Goal: Transaction & Acquisition: Purchase product/service

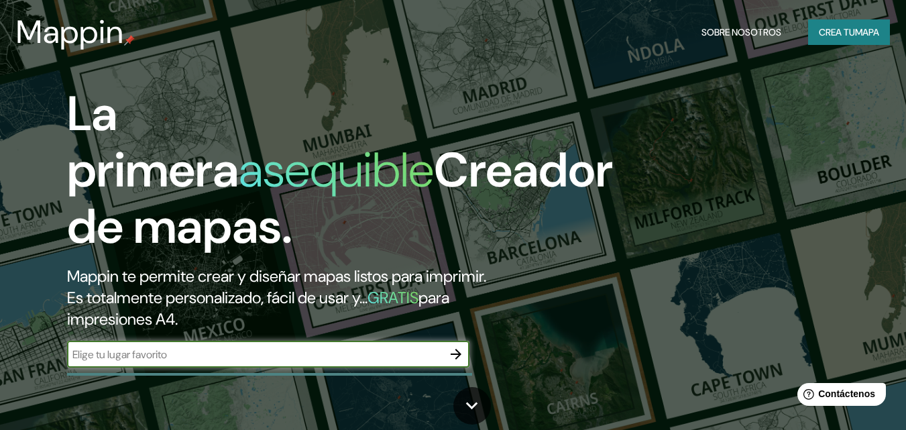
click at [842, 32] on font "Crea tu" at bounding box center [837, 32] width 36 height 12
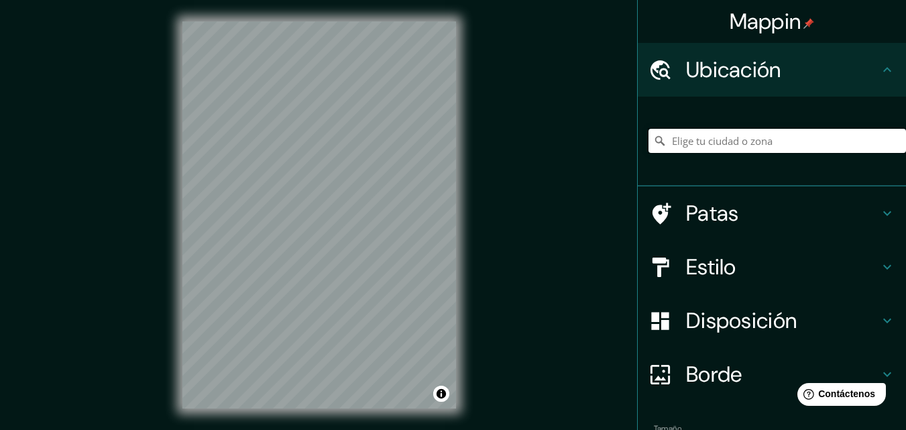
click at [717, 144] on input "Elige tu ciudad o zona" at bounding box center [778, 141] width 258 height 24
click at [686, 138] on input "Elige tu ciudad o zona" at bounding box center [778, 141] width 258 height 24
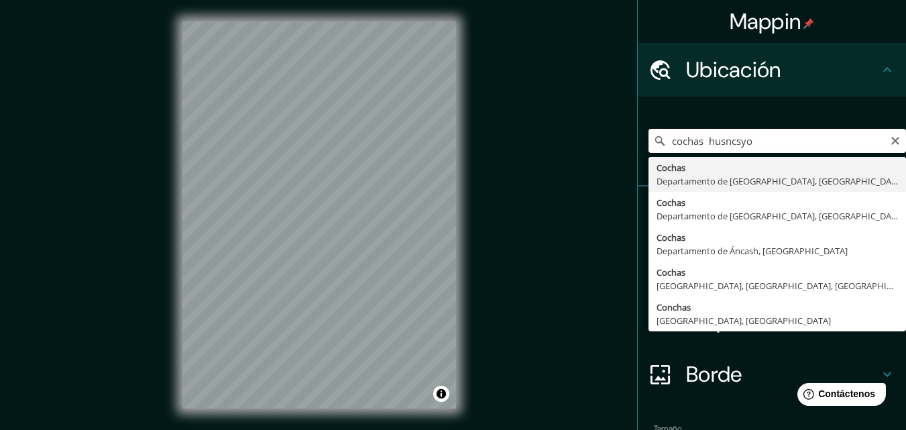
click at [731, 140] on input "cochas husncsyo" at bounding box center [778, 141] width 258 height 24
click at [774, 134] on input "cochas huancayo" at bounding box center [778, 141] width 258 height 24
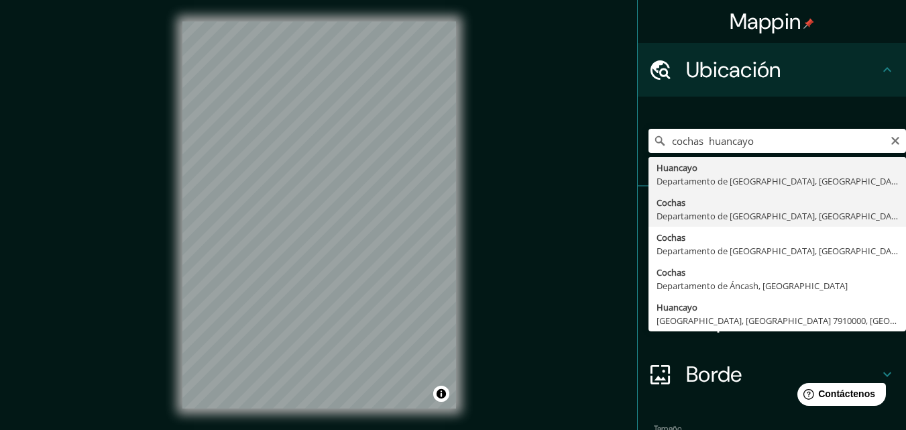
type input "Cochas, [GEOGRAPHIC_DATA], [GEOGRAPHIC_DATA]"
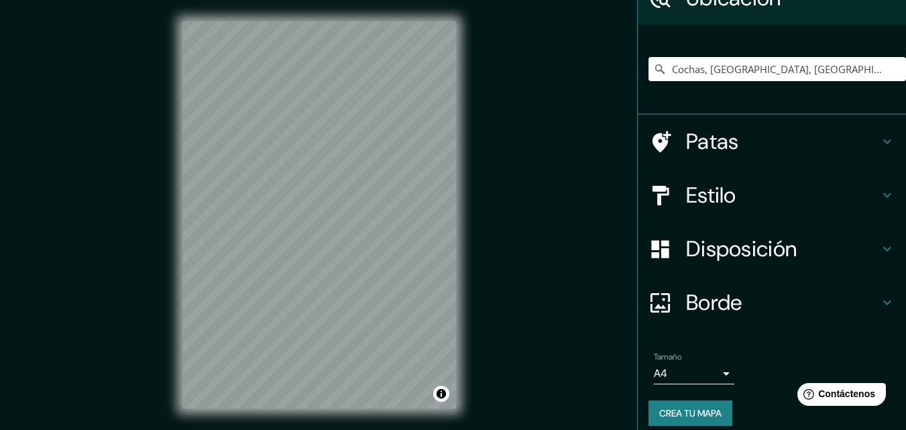
scroll to position [84, 0]
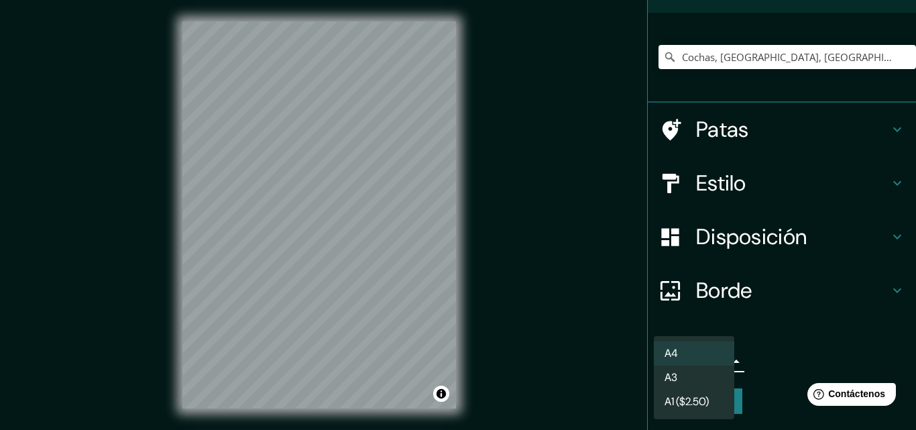
click at [714, 358] on body "Mappin Ubicación Cochas, [GEOGRAPHIC_DATA], [GEOGRAPHIC_DATA] Patas Estilo Disp…" at bounding box center [458, 215] width 916 height 430
click at [712, 377] on li "A3" at bounding box center [694, 378] width 81 height 25
type input "a4"
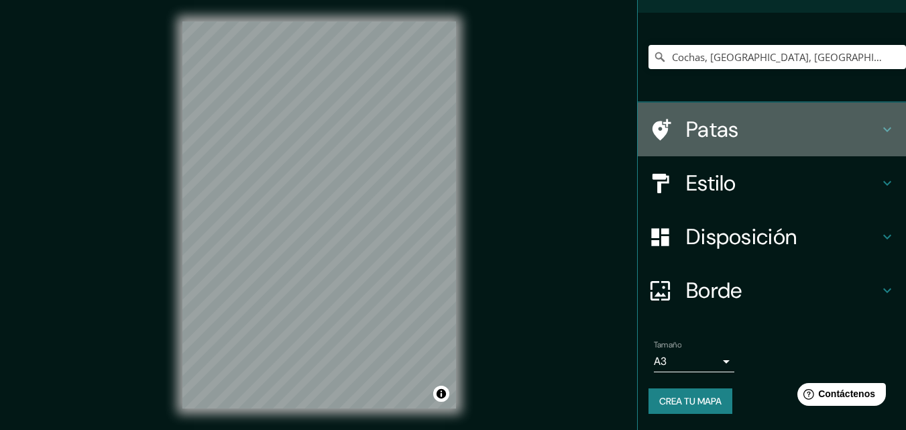
click at [692, 126] on font "Patas" at bounding box center [712, 129] width 53 height 28
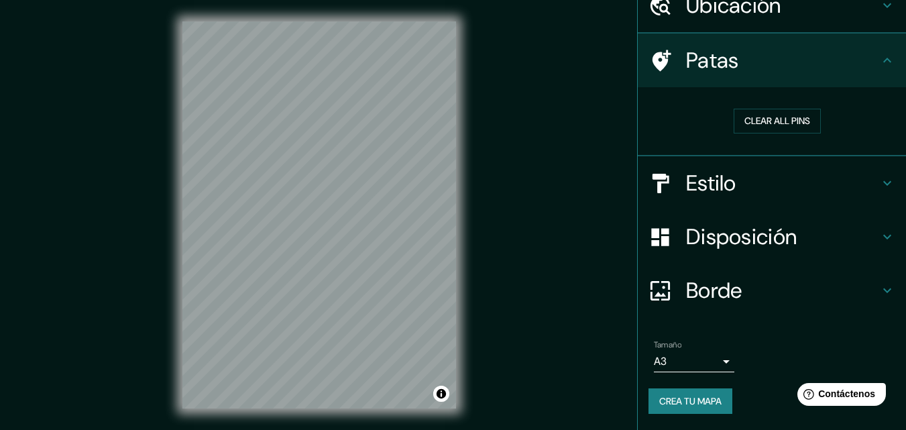
scroll to position [64, 0]
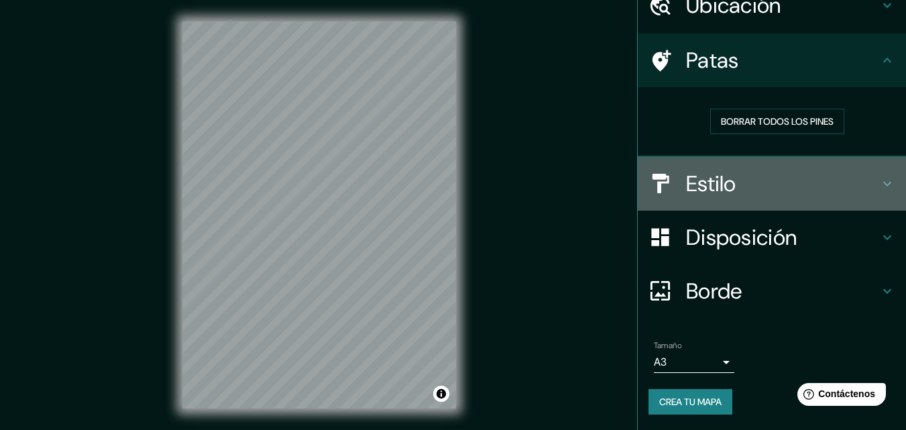
click at [698, 174] on font "Estilo" at bounding box center [711, 184] width 50 height 28
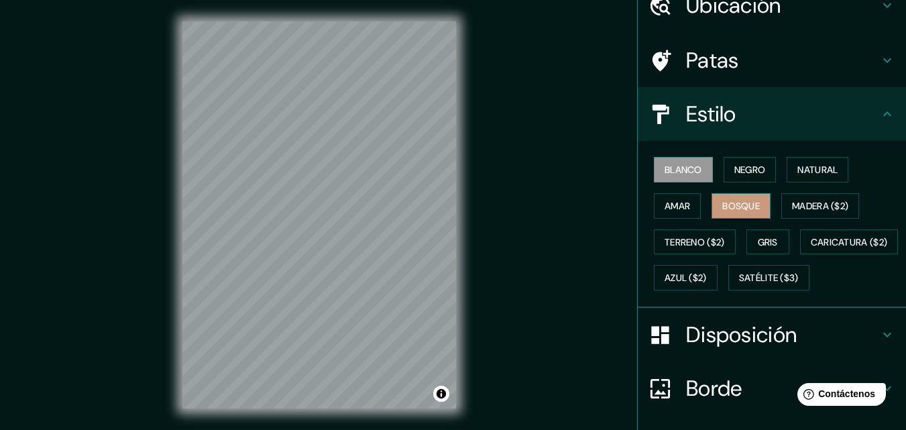
click at [733, 217] on button "Bosque" at bounding box center [741, 205] width 59 height 25
click at [810, 170] on font "Natural" at bounding box center [818, 170] width 40 height 12
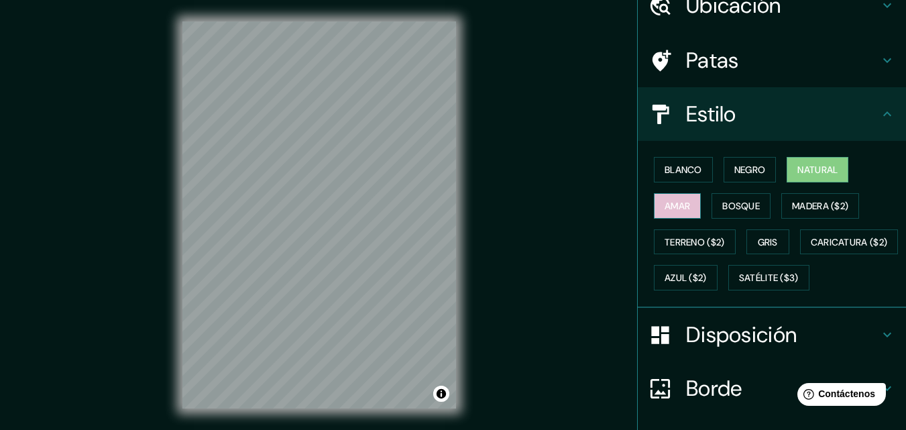
click at [665, 213] on font "Amar" at bounding box center [677, 205] width 25 height 17
click at [735, 174] on font "Negro" at bounding box center [751, 170] width 32 height 12
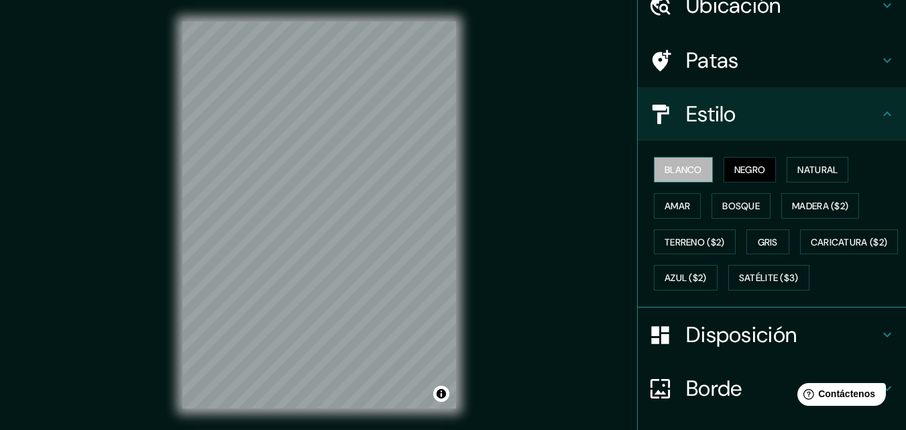
click at [665, 177] on font "Blanco" at bounding box center [684, 169] width 38 height 17
click at [816, 162] on font "Natural" at bounding box center [818, 169] width 40 height 17
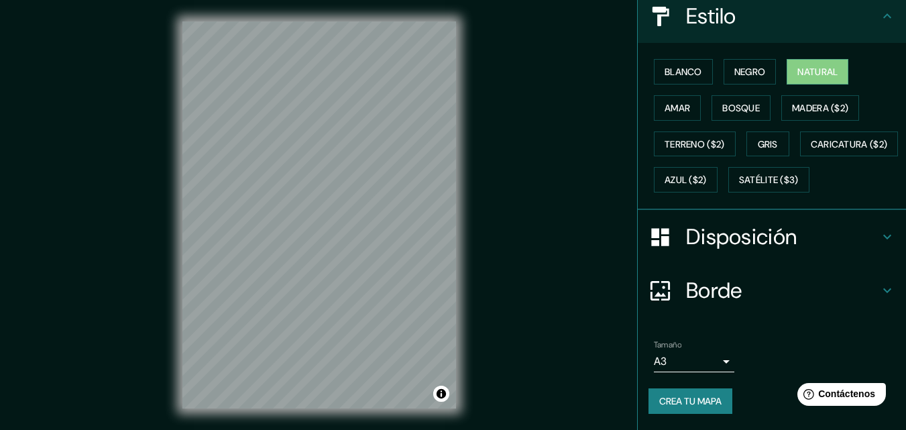
scroll to position [198, 0]
click at [767, 243] on font "Disposición" at bounding box center [741, 237] width 111 height 28
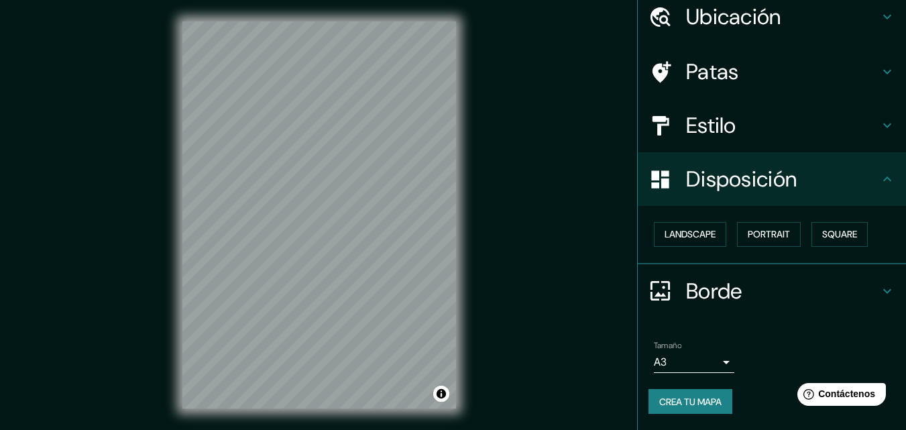
scroll to position [54, 0]
click at [756, 240] on font "Retrato" at bounding box center [750, 234] width 39 height 12
click at [674, 235] on font "Paisaje" at bounding box center [682, 234] width 34 height 12
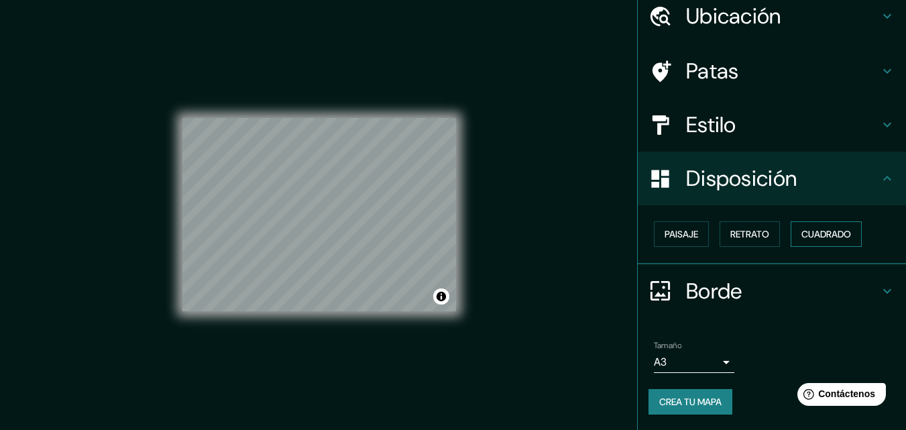
click at [814, 230] on font "Cuadrado" at bounding box center [827, 234] width 50 height 12
